Goal: Information Seeking & Learning: Learn about a topic

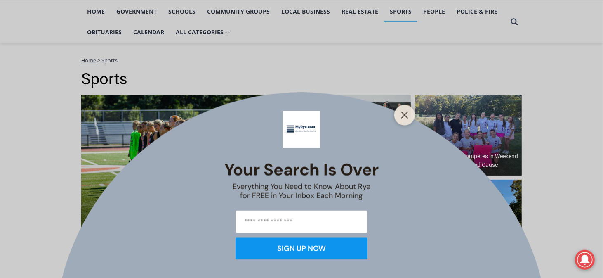
scroll to position [137, 0]
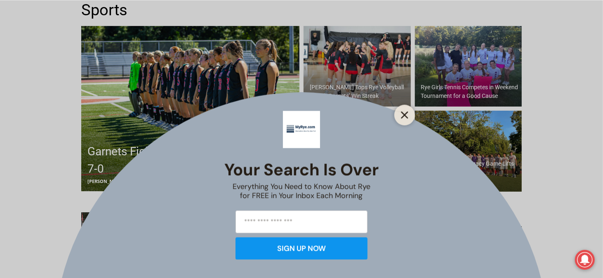
click at [402, 116] on icon "Close" at bounding box center [404, 114] width 7 height 7
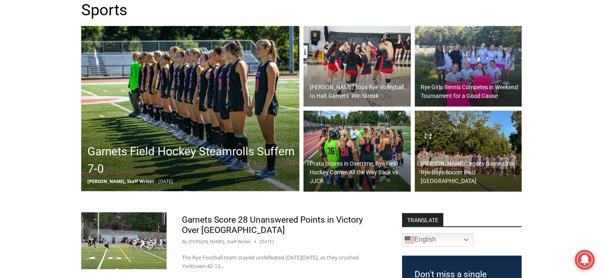
click at [211, 127] on img at bounding box center [190, 108] width 218 height 165
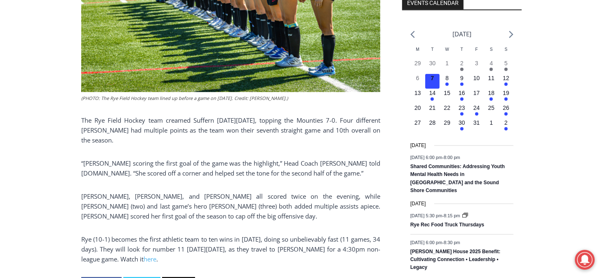
scroll to position [344, 0]
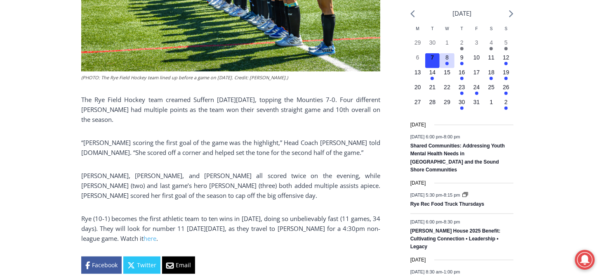
click at [449, 63] on em "Has events" at bounding box center [447, 63] width 3 height 3
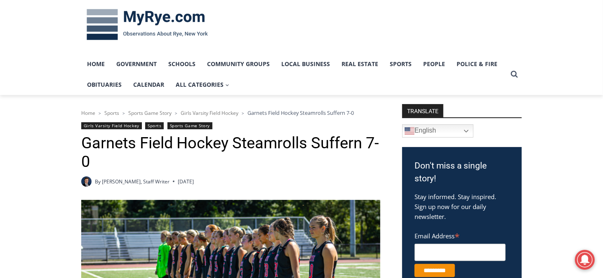
scroll to position [12, 0]
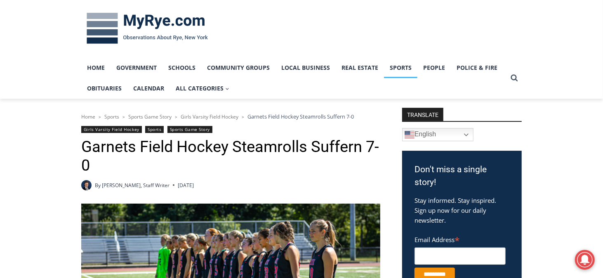
click at [406, 65] on link "Sports" at bounding box center [400, 67] width 33 height 21
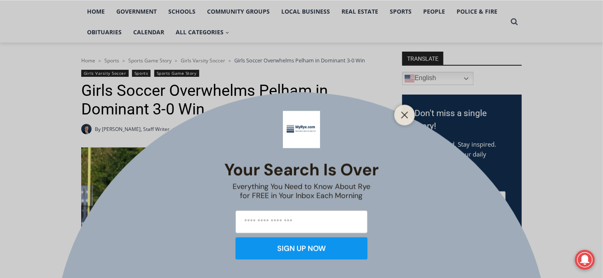
scroll to position [137, 0]
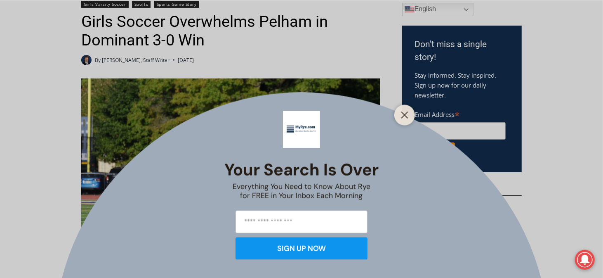
click at [406, 114] on line "Close" at bounding box center [405, 115] width 6 height 6
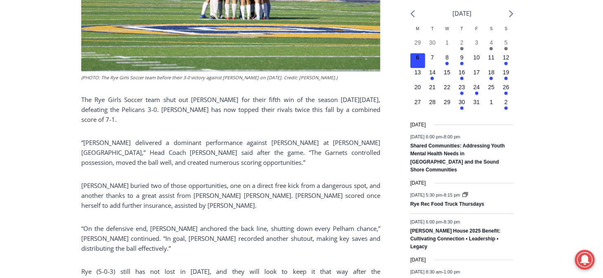
scroll to position [413, 0]
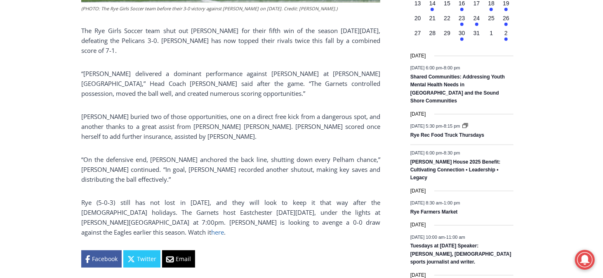
click at [224, 228] on link "here" at bounding box center [217, 232] width 13 height 8
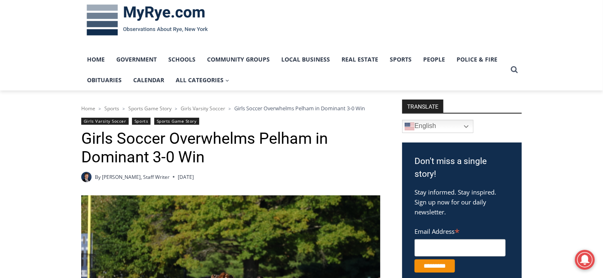
scroll to position [0, 0]
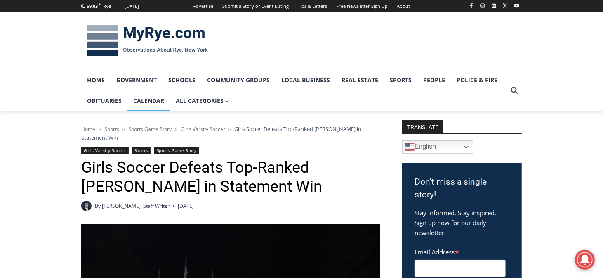
click at [147, 98] on link "Calendar" at bounding box center [149, 100] width 43 height 21
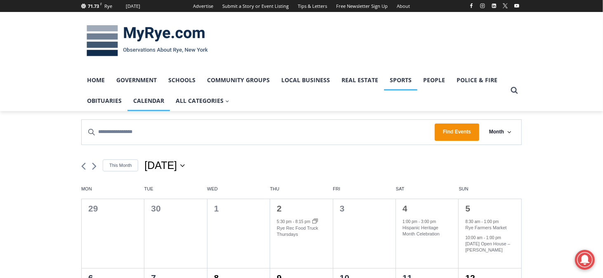
click at [402, 78] on link "Sports" at bounding box center [400, 80] width 33 height 21
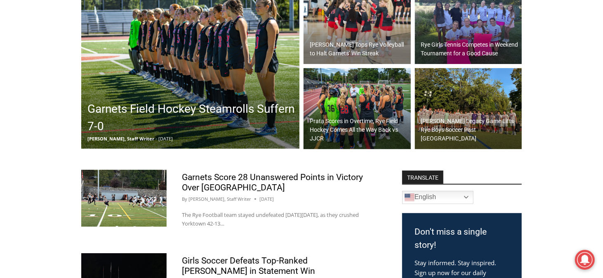
scroll to position [206, 0]
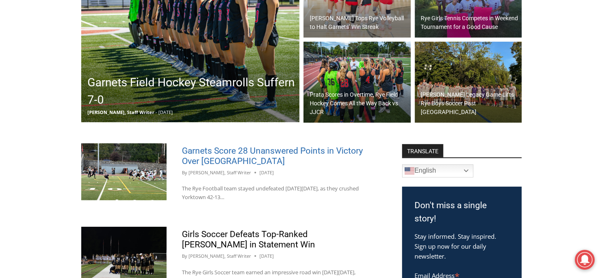
click at [224, 153] on link "Garnets Score 28 Unanswered Points in Victory Over [GEOGRAPHIC_DATA]" at bounding box center [272, 156] width 181 height 20
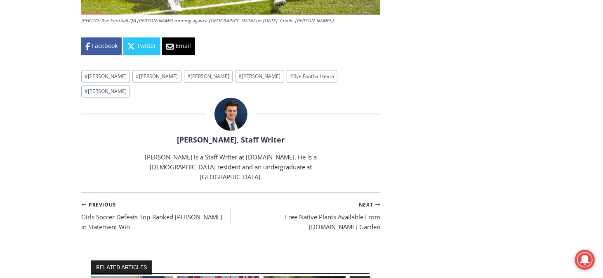
scroll to position [1032, 0]
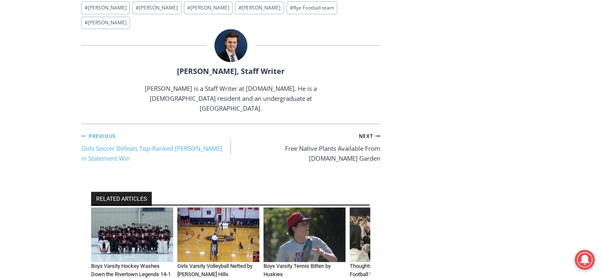
click at [113, 130] on link "Previous Previous Girls Soccer Defeats Top-Ranked Albertus Magnus in Statement …" at bounding box center [156, 146] width 150 height 33
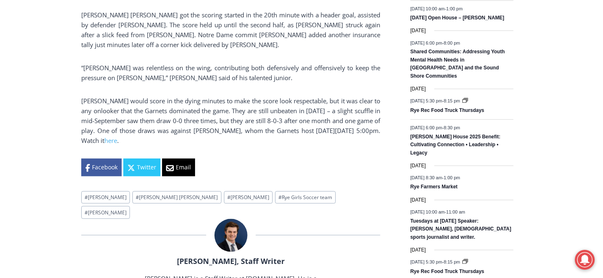
scroll to position [550, 0]
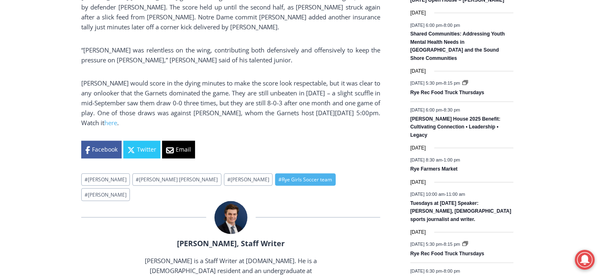
click at [275, 173] on link "# Rye Girls Soccer team" at bounding box center [305, 179] width 60 height 13
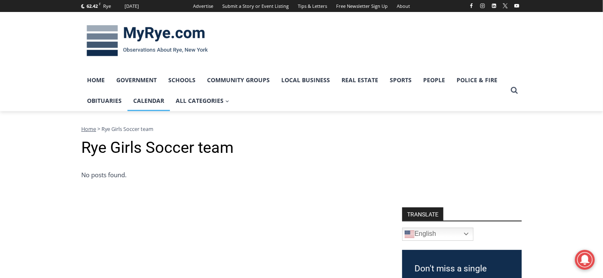
click at [153, 99] on link "Calendar" at bounding box center [149, 100] width 43 height 21
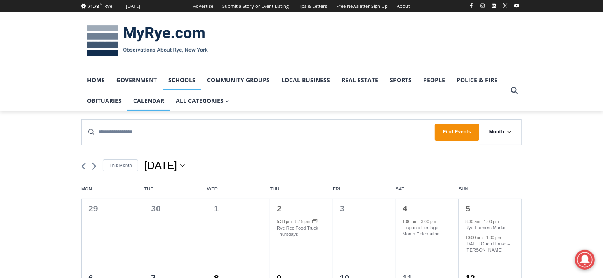
click at [177, 78] on link "Schools" at bounding box center [182, 80] width 39 height 21
